Goal: Transaction & Acquisition: Purchase product/service

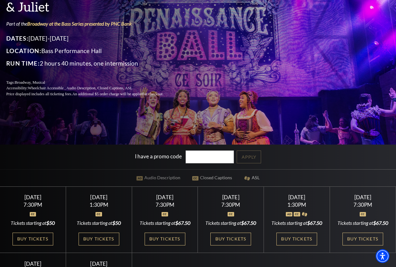
scroll to position [94, 0]
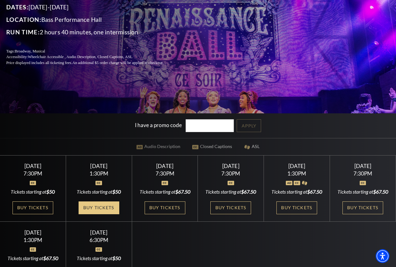
click at [100, 215] on link "Buy Tickets" at bounding box center [99, 208] width 41 height 13
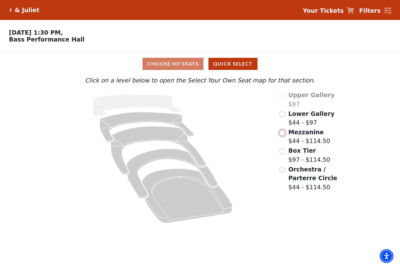
click at [283, 135] on input "Mezzanine$44 - $114.50\a" at bounding box center [283, 133] width 6 height 6
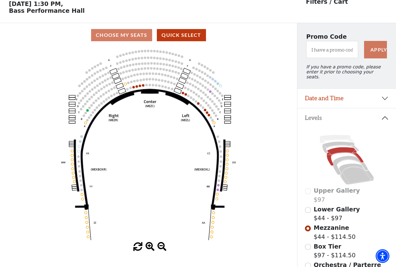
scroll to position [29, 0]
click at [308, 210] on input "Lower Gallery$44 - $97\a" at bounding box center [308, 210] width 6 height 6
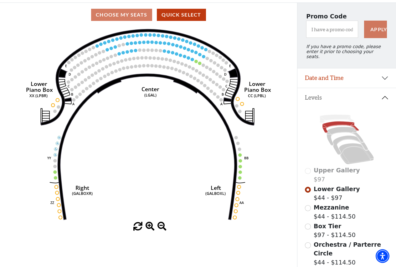
scroll to position [60, 0]
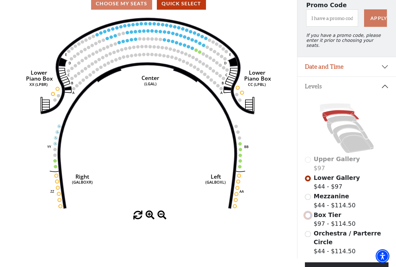
click at [309, 214] on input "Box Tier$97 - $114.50\a" at bounding box center [308, 216] width 6 height 6
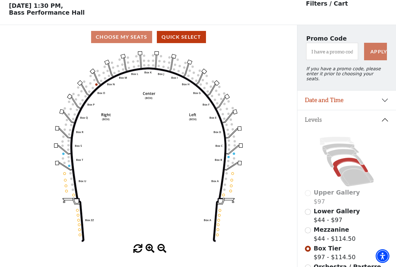
scroll to position [29, 0]
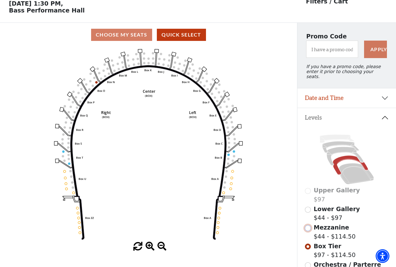
click at [306, 227] on input "Mezzanine$44 - $114.50\a" at bounding box center [308, 229] width 6 height 6
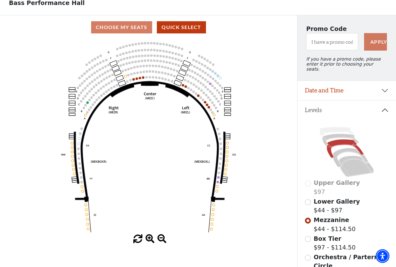
scroll to position [0, 0]
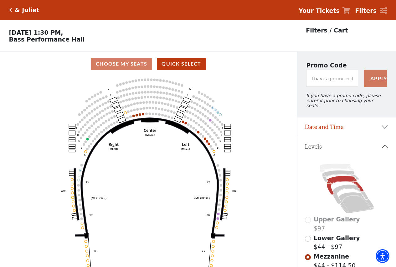
click at [9, 10] on icon "Click here to go back to filters" at bounding box center [10, 10] width 3 height 4
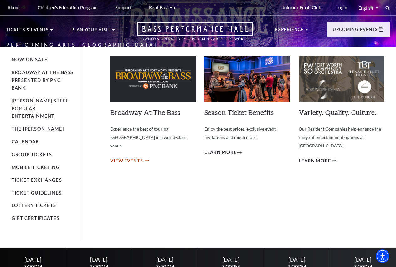
click at [131, 157] on span "View Events" at bounding box center [126, 161] width 33 height 8
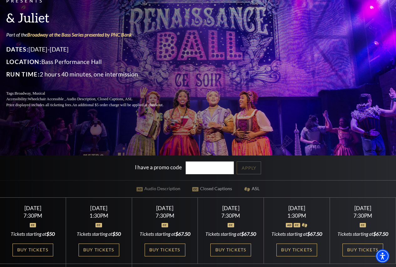
scroll to position [63, 0]
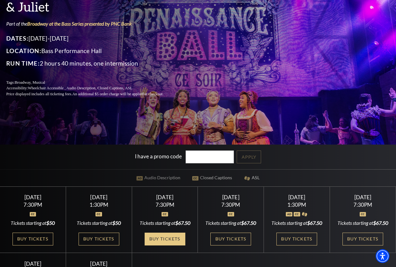
click at [151, 246] on link "Buy Tickets" at bounding box center [165, 239] width 41 height 13
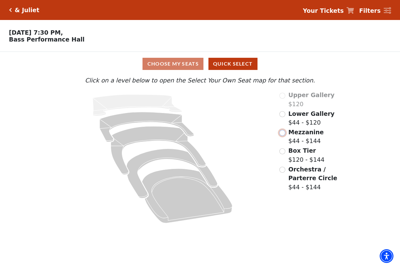
click at [282, 135] on input "Mezzanine$44 - $144\a" at bounding box center [283, 133] width 6 height 6
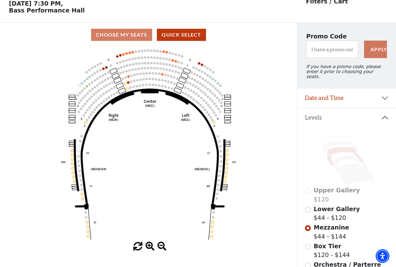
scroll to position [60, 0]
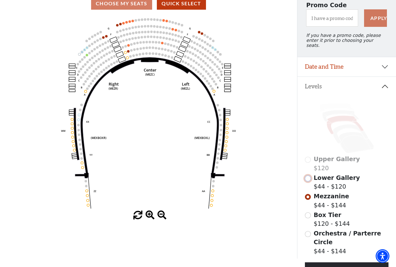
click at [307, 179] on input "Lower Gallery$44 - $120\a" at bounding box center [308, 179] width 6 height 6
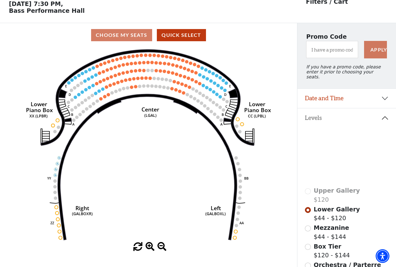
scroll to position [29, 0]
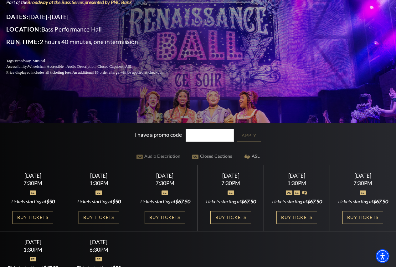
scroll to position [94, 0]
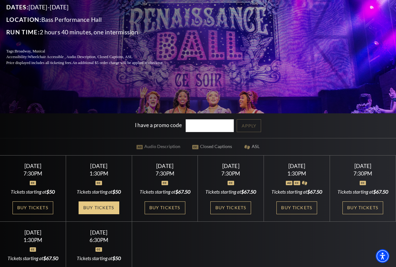
click at [100, 215] on link "Buy Tickets" at bounding box center [99, 208] width 41 height 13
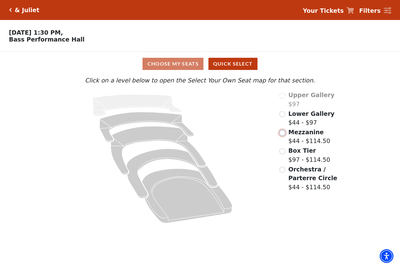
click at [283, 135] on input "Mezzanine$44 - $114.50\a" at bounding box center [283, 133] width 6 height 6
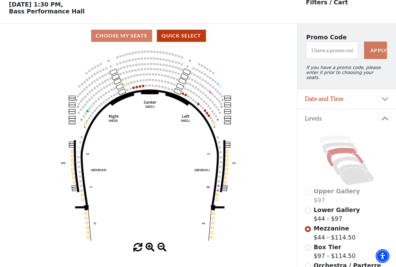
scroll to position [29, 0]
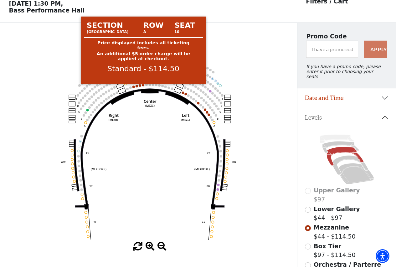
click at [142, 86] on circle at bounding box center [143, 85] width 3 height 3
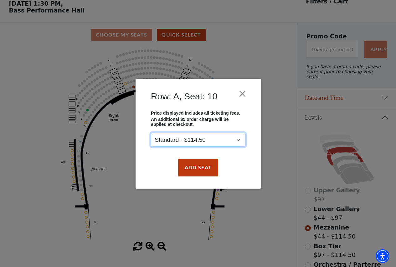
click at [213, 137] on select "Standard - $114.50" at bounding box center [198, 140] width 94 height 14
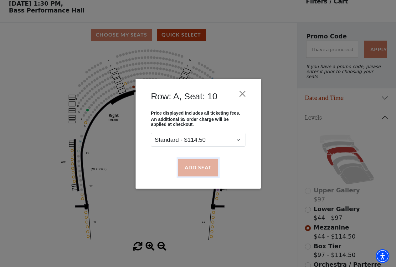
click at [195, 172] on button "Add Seat" at bounding box center [198, 168] width 40 height 18
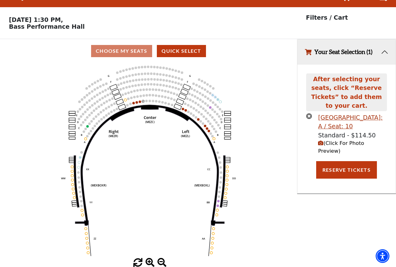
scroll to position [0, 0]
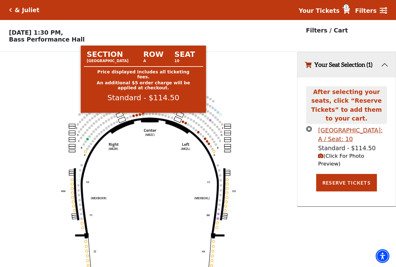
click at [143, 115] on circle at bounding box center [143, 114] width 3 height 3
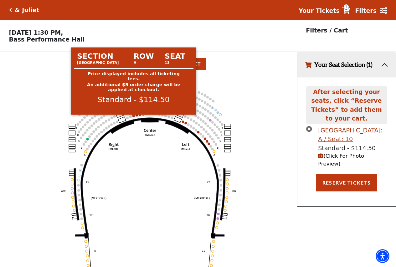
click at [134, 117] on circle at bounding box center [133, 116] width 3 height 3
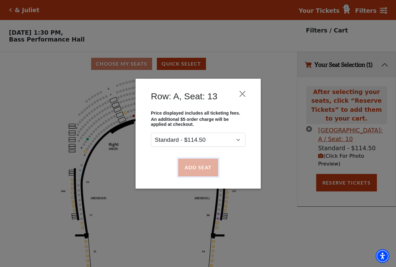
click at [184, 160] on button "Add Seat" at bounding box center [198, 168] width 40 height 18
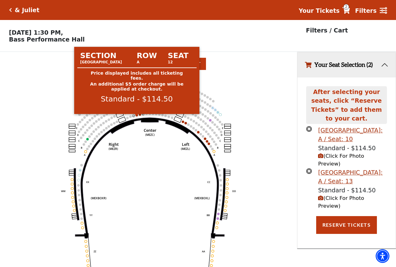
click at [137, 117] on circle at bounding box center [136, 115] width 3 height 3
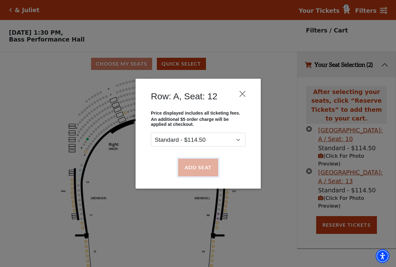
click at [186, 161] on button "Add Seat" at bounding box center [198, 168] width 40 height 18
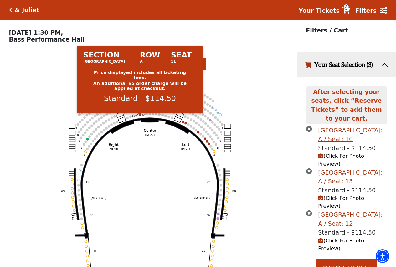
click at [140, 116] on circle at bounding box center [140, 115] width 3 height 3
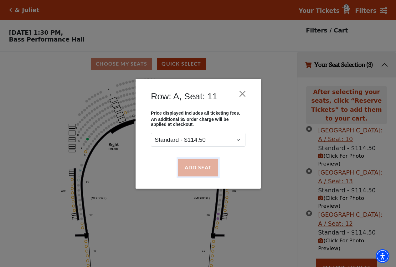
click at [191, 167] on button "Add Seat" at bounding box center [198, 168] width 40 height 18
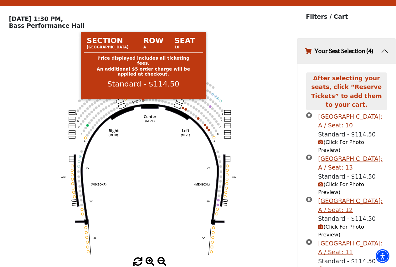
click at [143, 102] on circle at bounding box center [143, 100] width 3 height 3
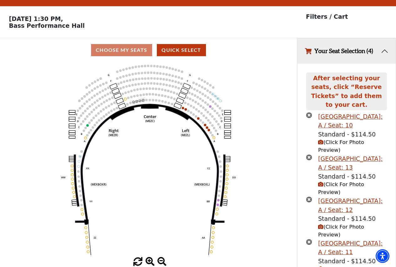
click at [308, 112] on icon "times-circle" at bounding box center [309, 115] width 6 height 6
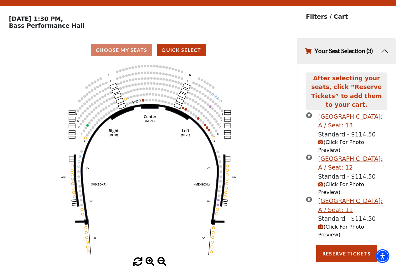
click at [338, 140] on span "(Click For Photo Preview)" at bounding box center [341, 147] width 46 height 14
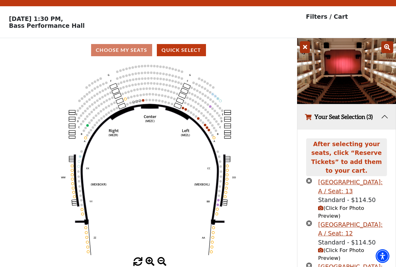
click at [275, 158] on icon "Center (MEZC) Right (MEZR) Left (MEZL) (MEXBOXR) (MEXBOXL) XX WW CC DD YY BB ZZ…" at bounding box center [148, 160] width 267 height 196
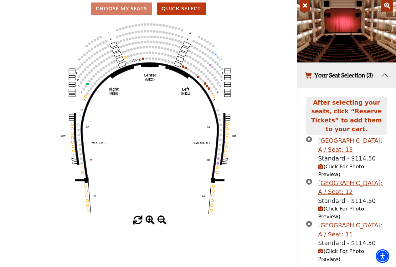
scroll to position [60, 0]
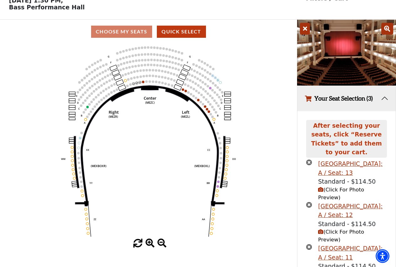
scroll to position [29, 0]
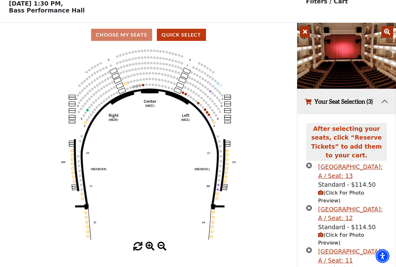
click at [310, 163] on icon "times-circle" at bounding box center [309, 166] width 6 height 6
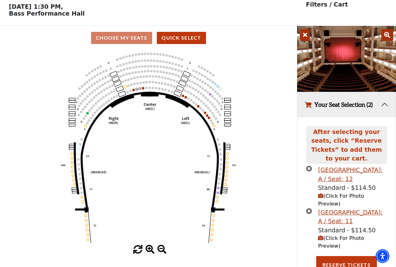
click at [309, 166] on icon "times-circle" at bounding box center [309, 169] width 6 height 6
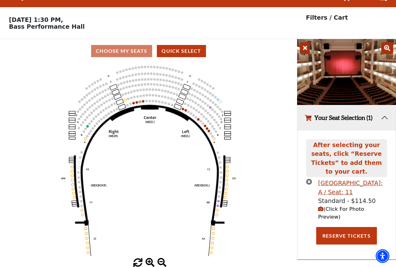
click at [307, 179] on icon "times-circle" at bounding box center [309, 182] width 6 height 6
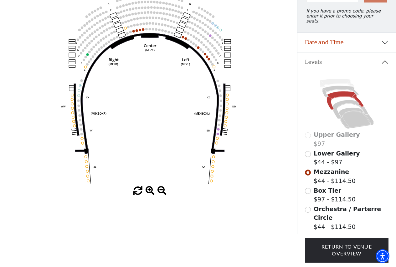
scroll to position [53, 0]
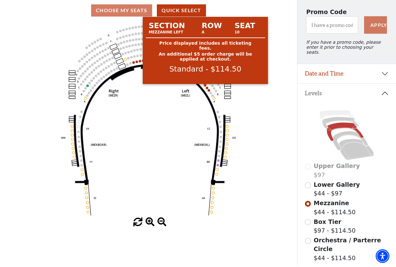
click at [204, 87] on circle at bounding box center [205, 85] width 3 height 3
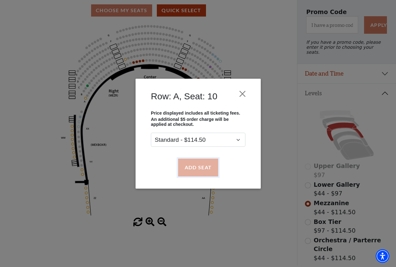
click at [196, 167] on button "Add Seat" at bounding box center [198, 168] width 40 height 18
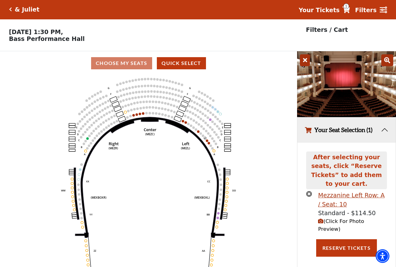
scroll to position [0, 0]
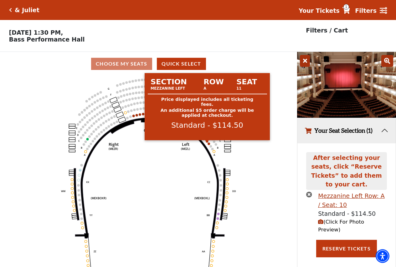
click at [207, 143] on circle at bounding box center [207, 141] width 3 height 3
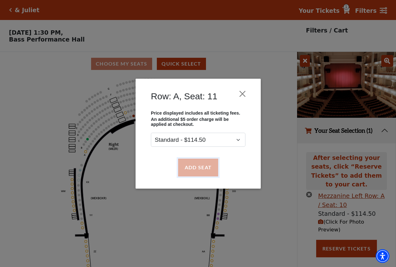
click at [194, 166] on button "Add Seat" at bounding box center [198, 168] width 40 height 18
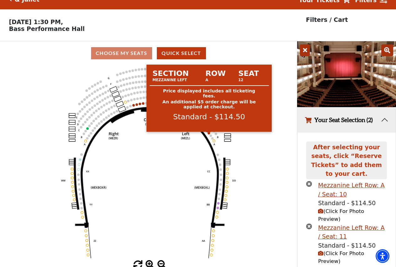
click at [209, 135] on circle at bounding box center [209, 133] width 3 height 3
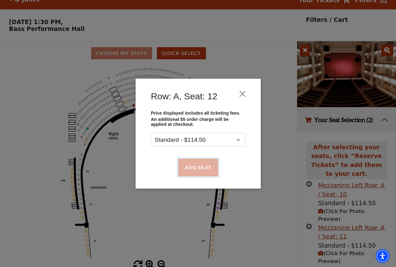
click at [196, 168] on button "Add Seat" at bounding box center [198, 168] width 40 height 18
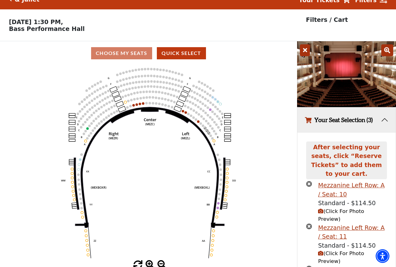
scroll to position [45, 0]
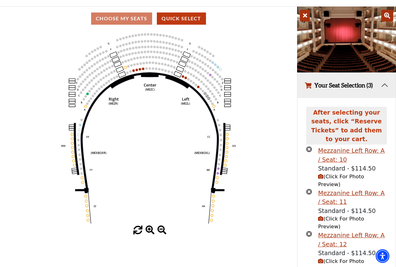
click at [336, 174] on span "(Click For Photo Preview)" at bounding box center [341, 181] width 46 height 14
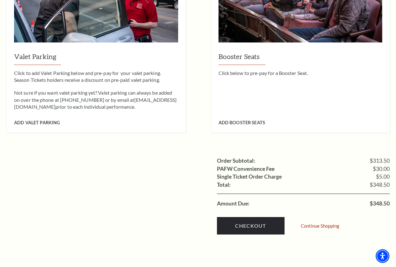
scroll to position [532, 0]
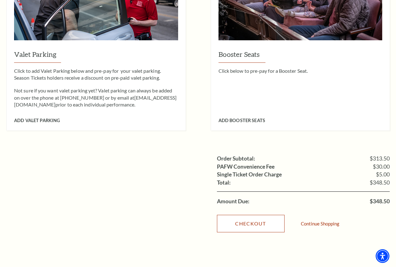
click at [249, 215] on link "Checkout" at bounding box center [251, 224] width 68 height 18
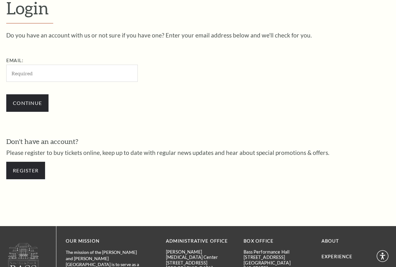
scroll to position [169, 0]
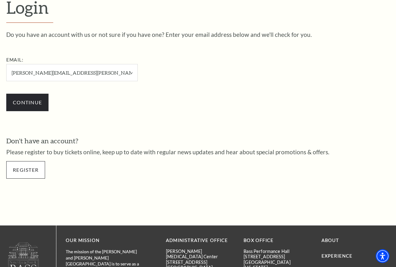
type input "[PERSON_NAME][EMAIL_ADDRESS][PERSON_NAME][DOMAIN_NAME]"
click at [21, 169] on link "Register" at bounding box center [25, 170] width 39 height 18
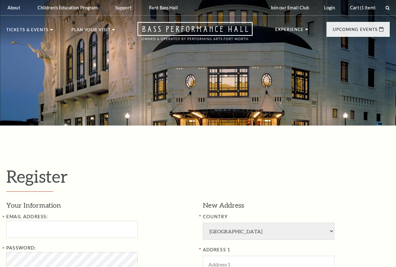
select select "1"
select select "[GEOGRAPHIC_DATA]"
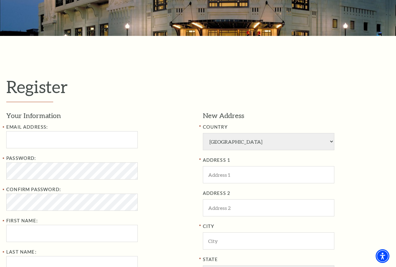
scroll to position [94, 0]
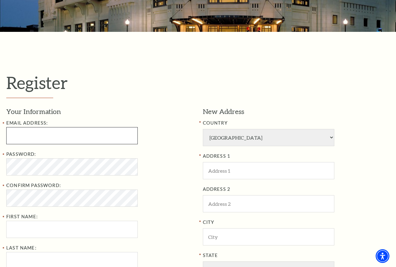
click at [119, 141] on input "Email Address:" at bounding box center [71, 135] width 131 height 17
type input "[PERSON_NAME][EMAIL_ADDRESS][PERSON_NAME][DOMAIN_NAME]"
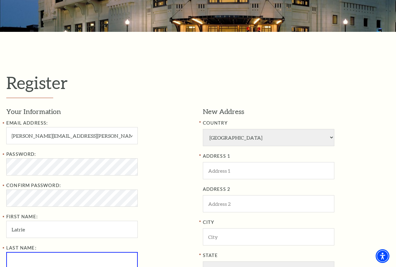
scroll to position [96, 0]
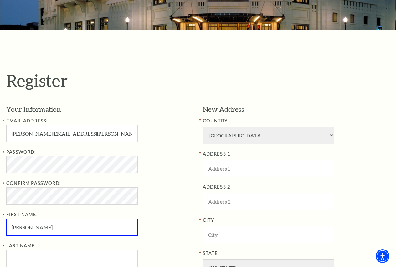
type input "Latrice"
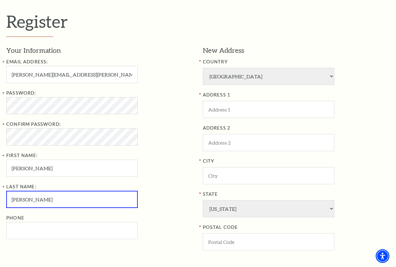
scroll to position [159, 0]
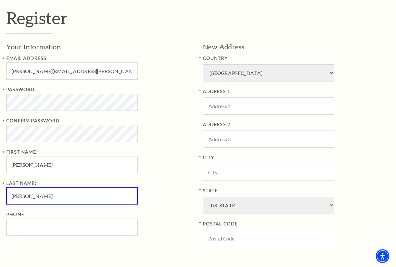
type input "Hinton"
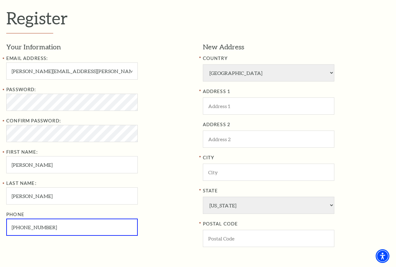
type input "314-952-3102"
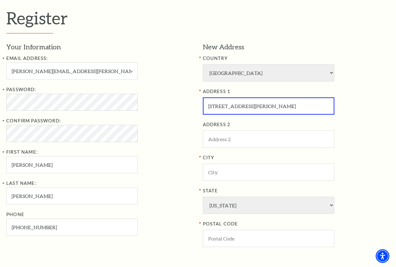
type input "2114 Hayes Court"
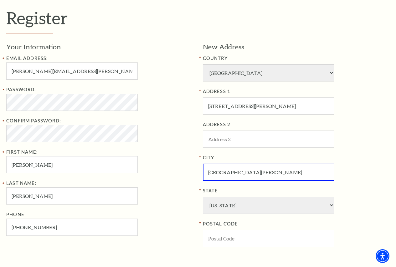
type input "Fort Wayne"
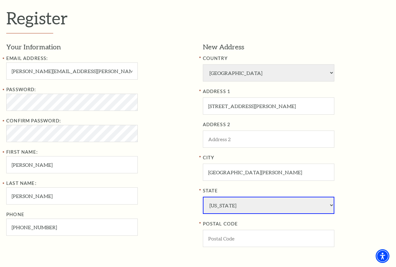
select select "IN"
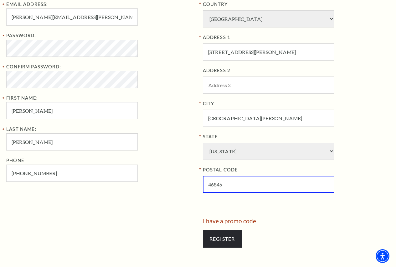
scroll to position [221, 0]
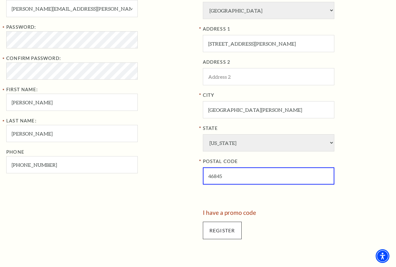
type input "46845"
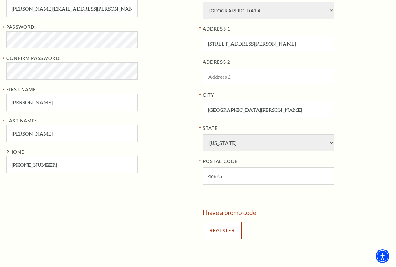
click at [219, 225] on input "Register" at bounding box center [222, 231] width 39 height 18
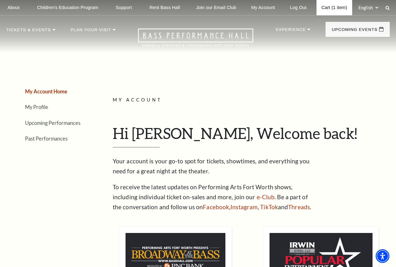
click at [340, 9] on link "Cart (1 item)" at bounding box center [334, 7] width 36 height 15
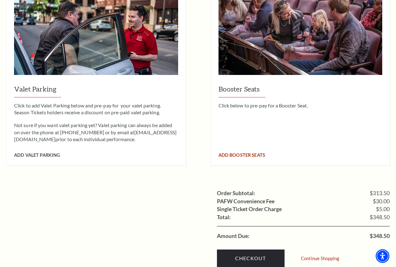
scroll to position [501, 0]
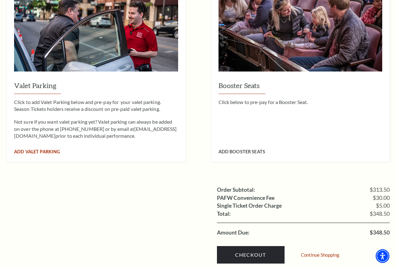
click at [44, 149] on span "Add Valet Parking" at bounding box center [37, 151] width 46 height 5
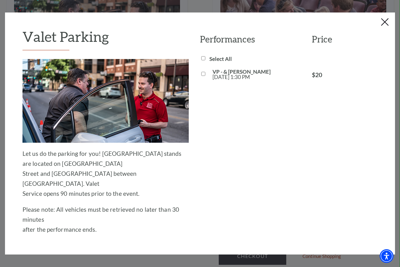
click at [383, 21] on button "Close this dialog window" at bounding box center [385, 23] width 10 height 10
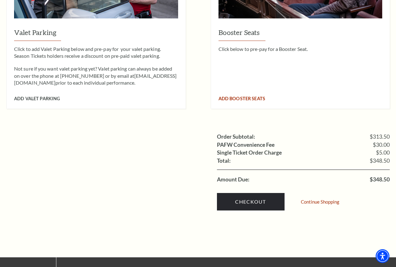
scroll to position [563, 0]
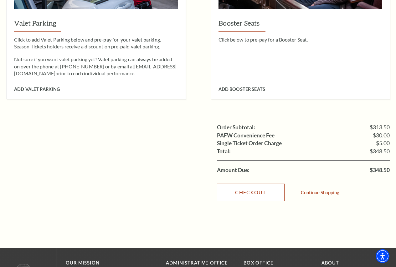
click at [254, 185] on link "Checkout" at bounding box center [251, 193] width 68 height 18
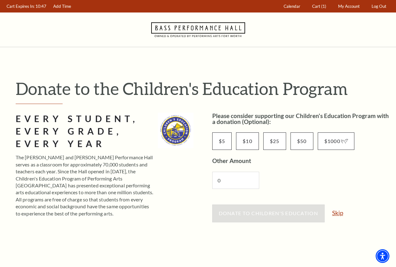
click at [335, 213] on link "Skip" at bounding box center [337, 213] width 11 height 6
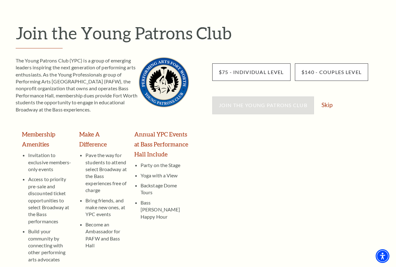
scroll to position [63, 0]
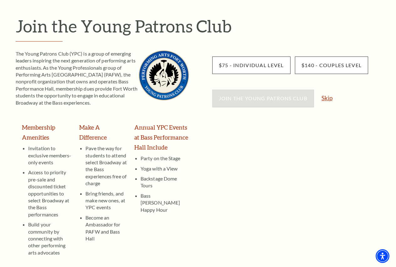
click at [327, 99] on link "Skip" at bounding box center [326, 98] width 11 height 6
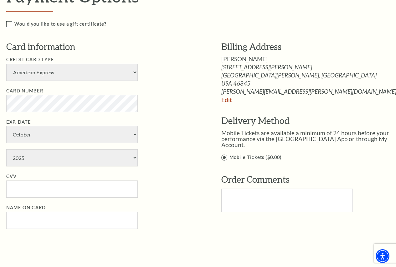
scroll to position [344, 0]
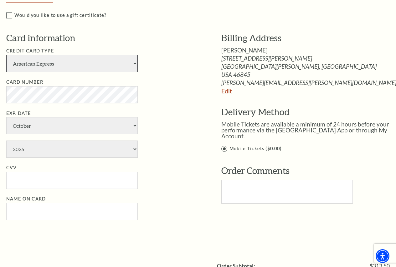
click at [128, 70] on select "American Express Visa Master Card Discover" at bounding box center [71, 63] width 131 height 17
select select "24"
click at [6, 55] on select "American Express Visa Master Card Discover" at bounding box center [71, 63] width 131 height 17
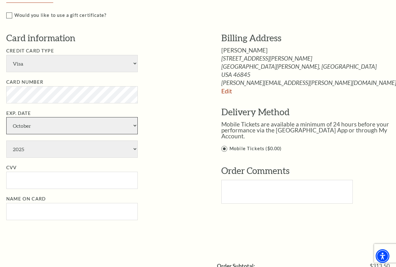
click at [85, 125] on select "January February March April May June July August September October November De…" at bounding box center [71, 125] width 131 height 17
select select "12"
click at [6, 117] on select "January February March April May June July August September October November De…" at bounding box center [71, 125] width 131 height 17
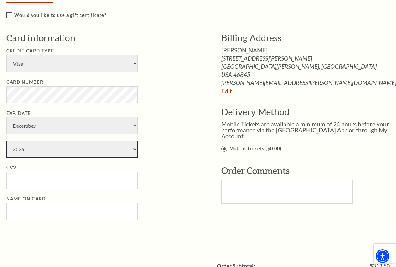
click at [63, 150] on select "2025 2026 2027 2028 2029 2030 2031 2032 2033 2034" at bounding box center [71, 149] width 131 height 17
select select "2027"
click at [6, 141] on select "2025 2026 2027 2028 2029 2030 2031 2032 2033 2034" at bounding box center [71, 149] width 131 height 17
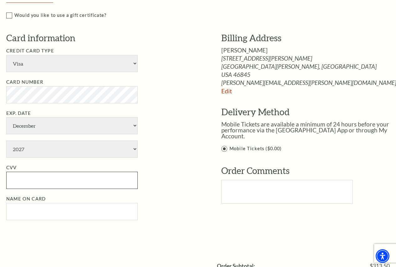
click at [48, 181] on input "CVV" at bounding box center [71, 180] width 131 height 17
type input "468"
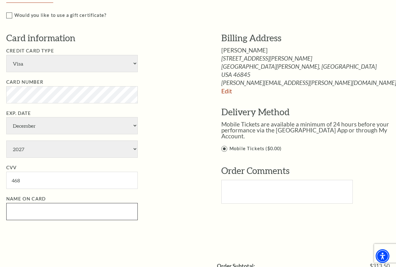
click at [41, 209] on input "Name on Card" at bounding box center [71, 211] width 131 height 17
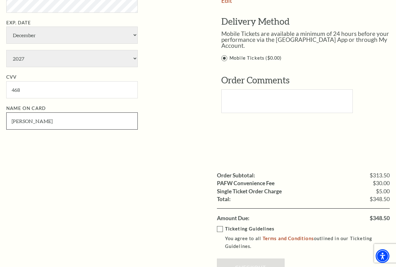
scroll to position [438, 0]
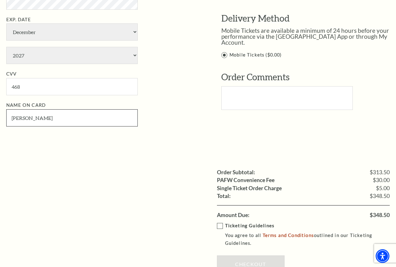
type input "Latrice Banks"
click at [221, 226] on label "Ticketing Guidelines You agree to all Terms and Conditions outlined in our Tick…" at bounding box center [308, 234] width 182 height 25
click at [0, 0] on input "Ticketing Guidelines You agree to all Terms and Conditions outlined in our Tick…" at bounding box center [0, 0] width 0 height 0
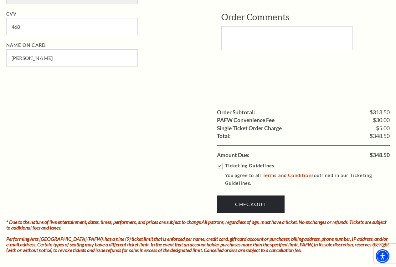
scroll to position [501, 0]
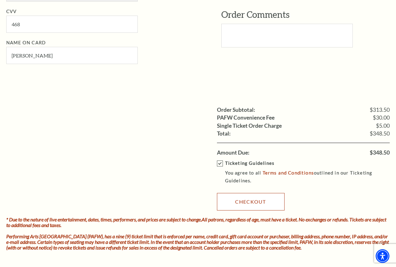
click at [273, 204] on link "Checkout" at bounding box center [251, 202] width 68 height 18
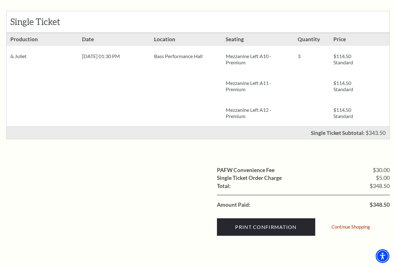
scroll to position [156, 0]
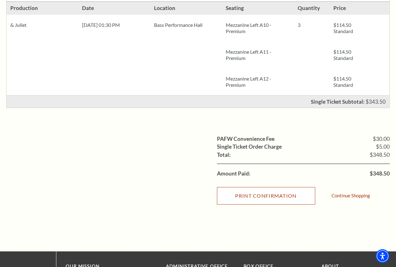
click at [274, 199] on input "Print Confirmation" at bounding box center [266, 196] width 98 height 18
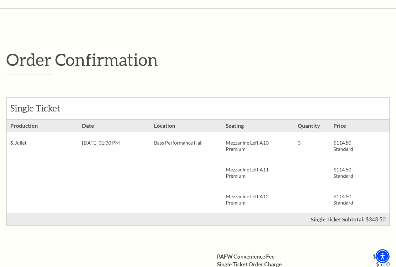
scroll to position [0, 0]
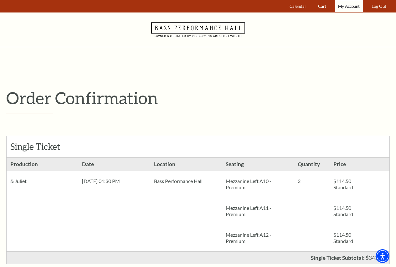
click at [343, 6] on span "My Account" at bounding box center [349, 6] width 22 height 5
